Goal: Find specific page/section: Find specific page/section

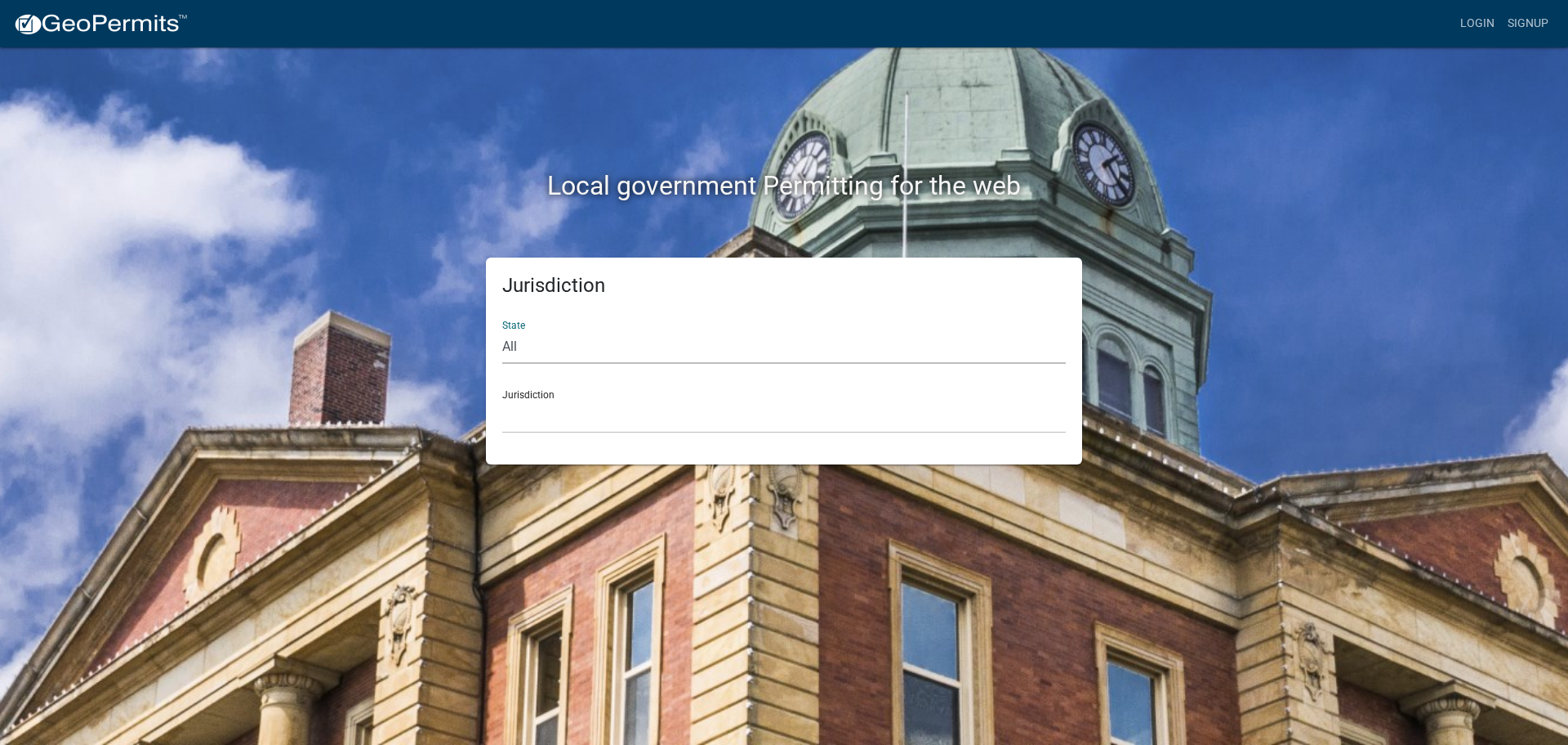
click at [807, 353] on select "All [US_STATE] [US_STATE] [US_STATE] [US_STATE] [US_STATE] [US_STATE] [US_STATE…" at bounding box center [784, 347] width 563 height 34
click at [869, 304] on div "Jurisdiction State All [US_STATE] [US_STATE] [US_STATE] [US_STATE] [US_STATE] […" at bounding box center [784, 361] width 596 height 207
click at [881, 411] on select "[GEOGRAPHIC_DATA], [US_STATE] [GEOGRAPHIC_DATA], [US_STATE][PERSON_NAME][GEOGRA…" at bounding box center [784, 416] width 563 height 34
click at [77, 22] on img at bounding box center [100, 24] width 175 height 24
click at [100, 22] on img at bounding box center [100, 24] width 175 height 24
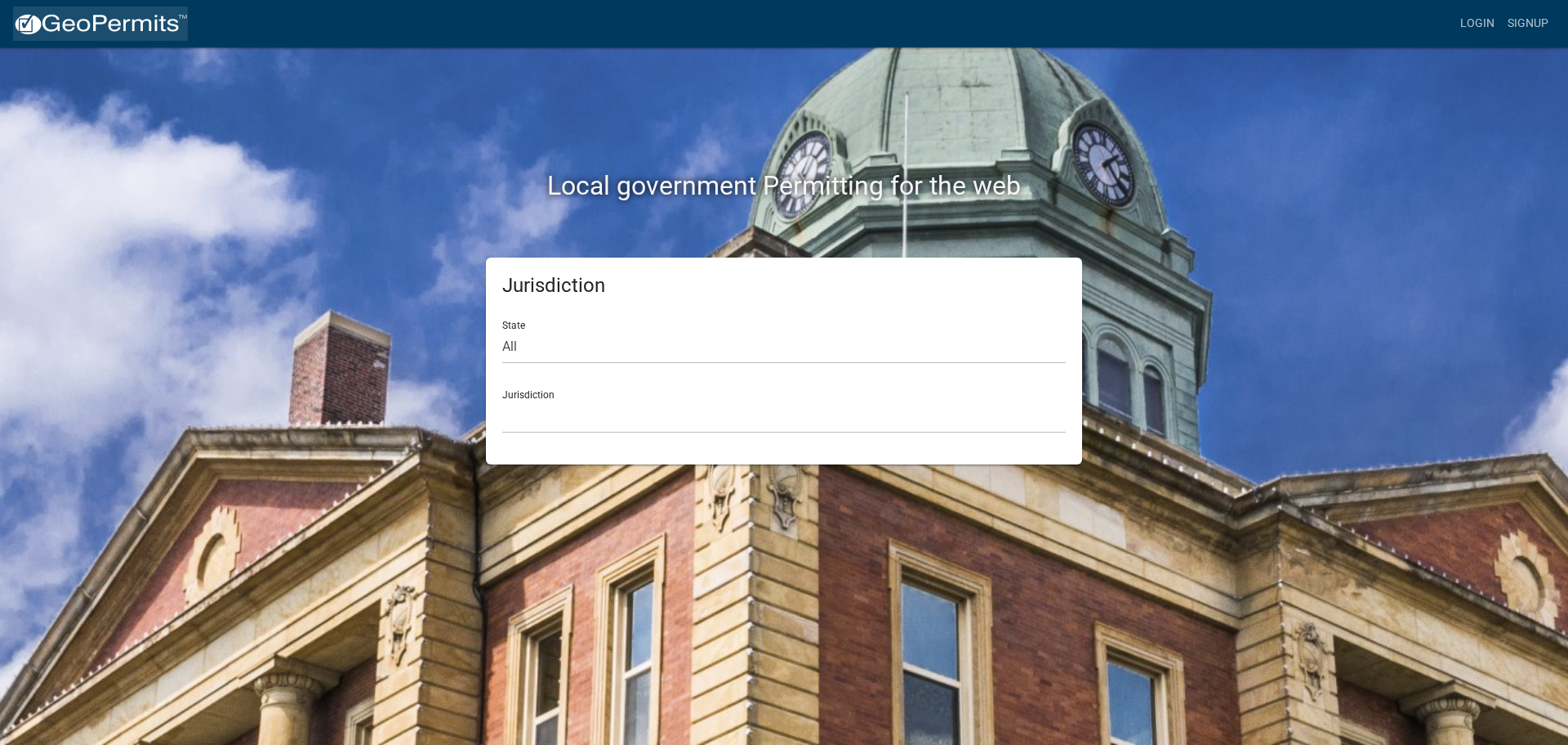
click at [22, 17] on img at bounding box center [100, 24] width 175 height 24
click at [650, 418] on select "[GEOGRAPHIC_DATA], [US_STATE] [GEOGRAPHIC_DATA], [US_STATE][PERSON_NAME][GEOGRA…" at bounding box center [784, 416] width 563 height 34
